Goal: Transaction & Acquisition: Book appointment/travel/reservation

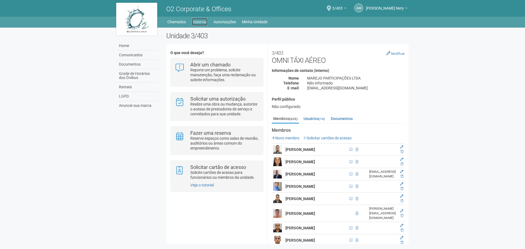
click at [204, 23] on link "Reservas" at bounding box center [200, 22] width 16 height 8
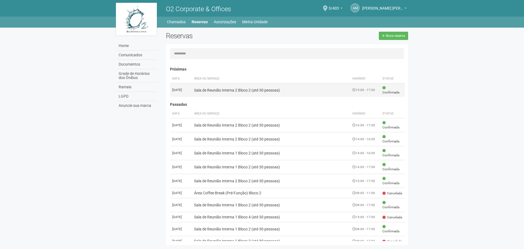
click at [248, 89] on td "Sala de Reunião Interna 2 Bloco 2 (até 30 pessoas)" at bounding box center [271, 90] width 159 height 14
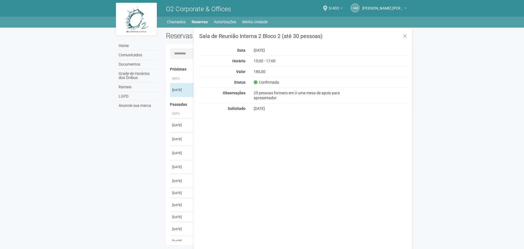
click at [250, 38] on h3 "Sala de Reunião Interna 2 Bloco 2 (até 30 pessoas)" at bounding box center [303, 35] width 209 height 5
copy h3 "Sala de Reunião Interna 2 Bloco 2 (até 30 pessoas)"
click at [468, 71] on body "Aguarde... O2 Corporate & Offices AM Alice Martins Nery Alice Martins Nery alic…" at bounding box center [262, 124] width 524 height 249
